Goal: Task Accomplishment & Management: Manage account settings

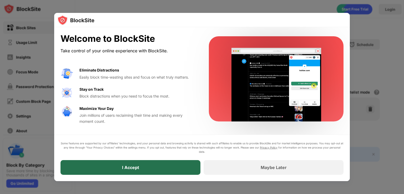
click at [82, 167] on div "I Accept" at bounding box center [130, 167] width 140 height 15
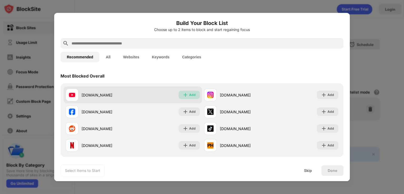
click at [180, 97] on div "Add" at bounding box center [188, 95] width 21 height 8
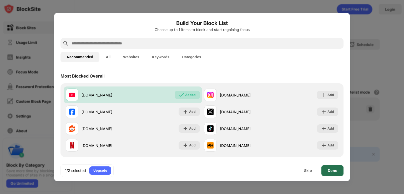
click at [336, 171] on div "Done" at bounding box center [331, 170] width 9 height 4
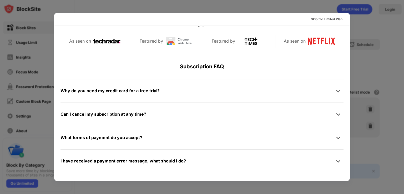
scroll to position [256, 0]
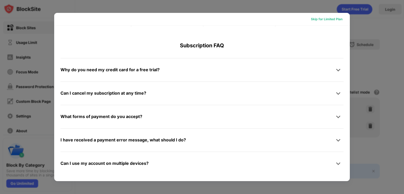
click at [319, 21] on div "Skip for Limited Plan" at bounding box center [327, 19] width 32 height 5
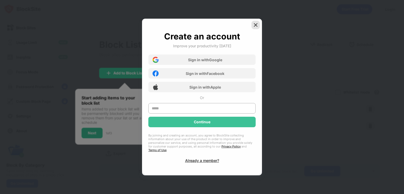
click at [257, 28] on img at bounding box center [255, 24] width 5 height 5
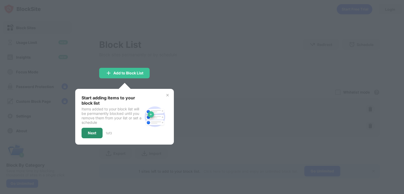
click at [98, 131] on div "Next" at bounding box center [91, 133] width 21 height 11
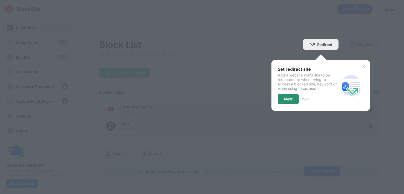
click at [290, 97] on div "Next" at bounding box center [288, 99] width 8 height 4
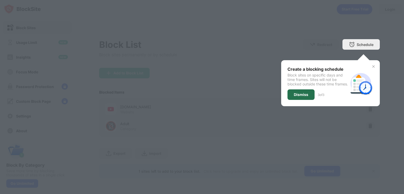
click at [290, 97] on div "Dismiss" at bounding box center [300, 94] width 27 height 11
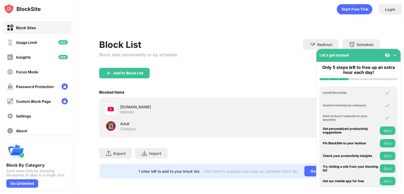
click at [395, 55] on img at bounding box center [394, 55] width 5 height 5
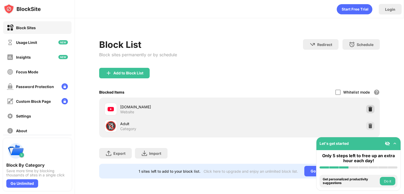
click at [372, 108] on img at bounding box center [369, 108] width 5 height 5
